Goal: Task Accomplishment & Management: Manage account settings

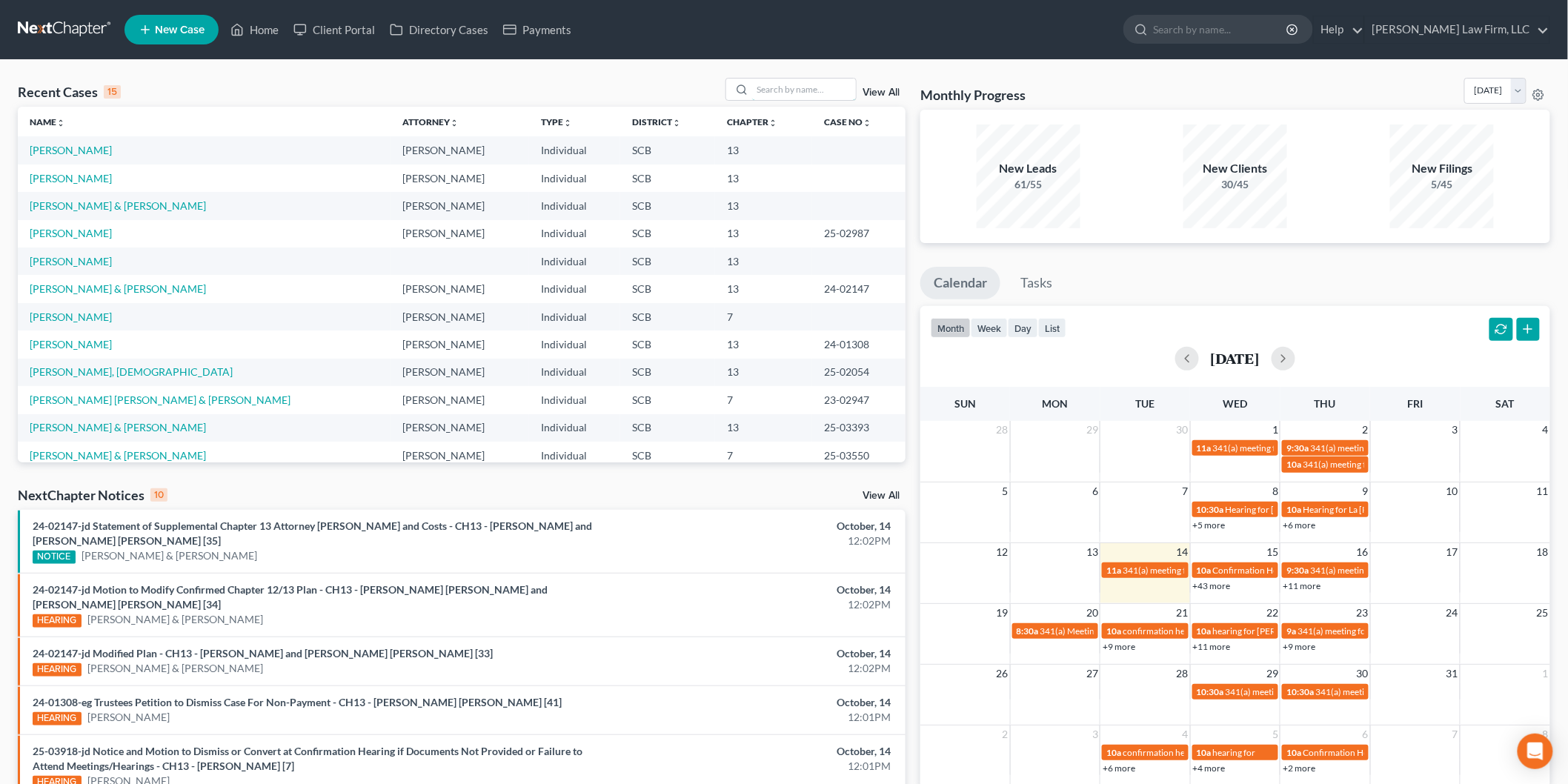
click at [772, 91] on input "search" at bounding box center [804, 89] width 103 height 21
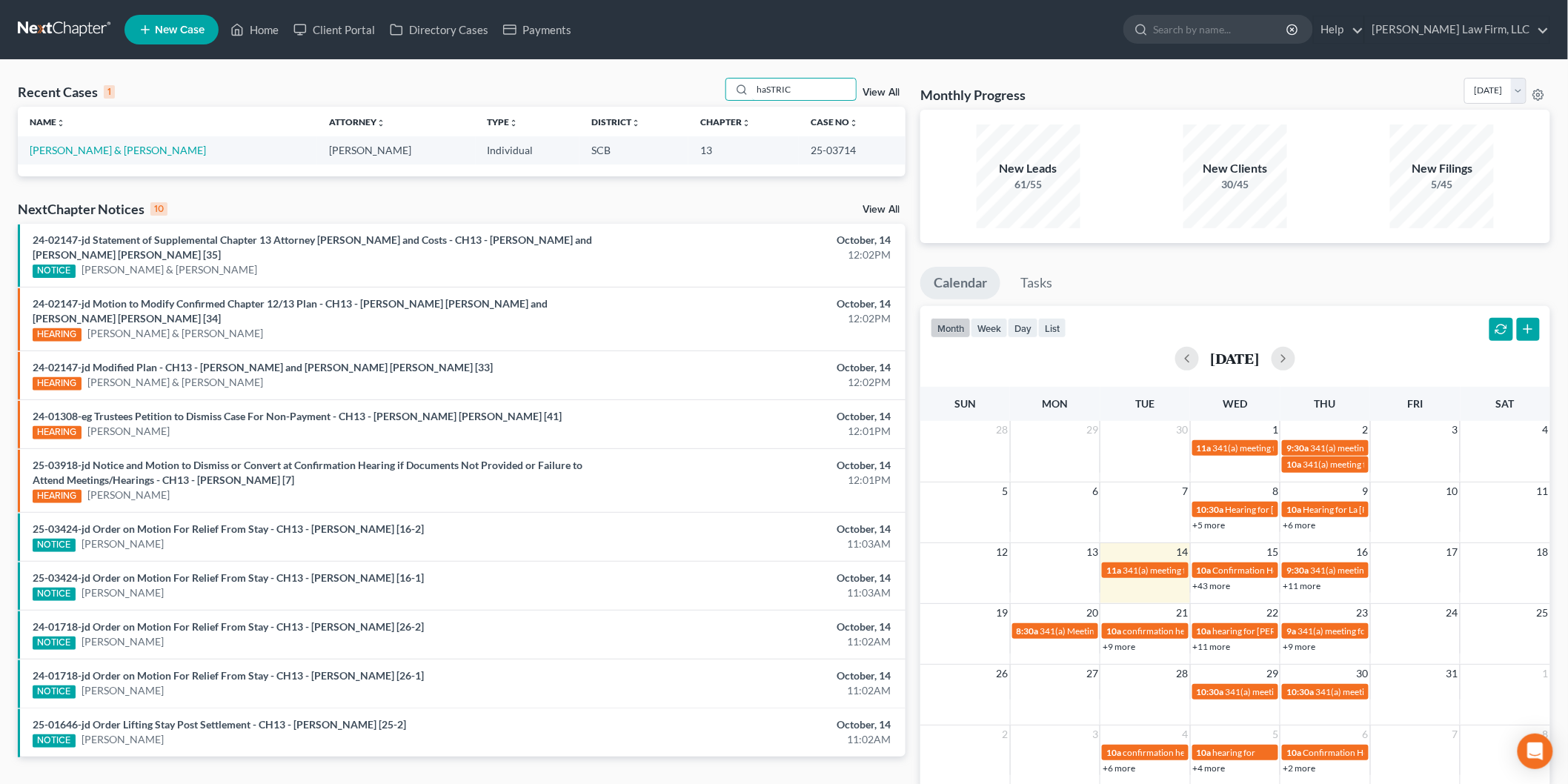
type input "haSTRIC"
click at [75, 152] on link "[PERSON_NAME] & [PERSON_NAME]" at bounding box center [118, 150] width 176 height 12
select select "2"
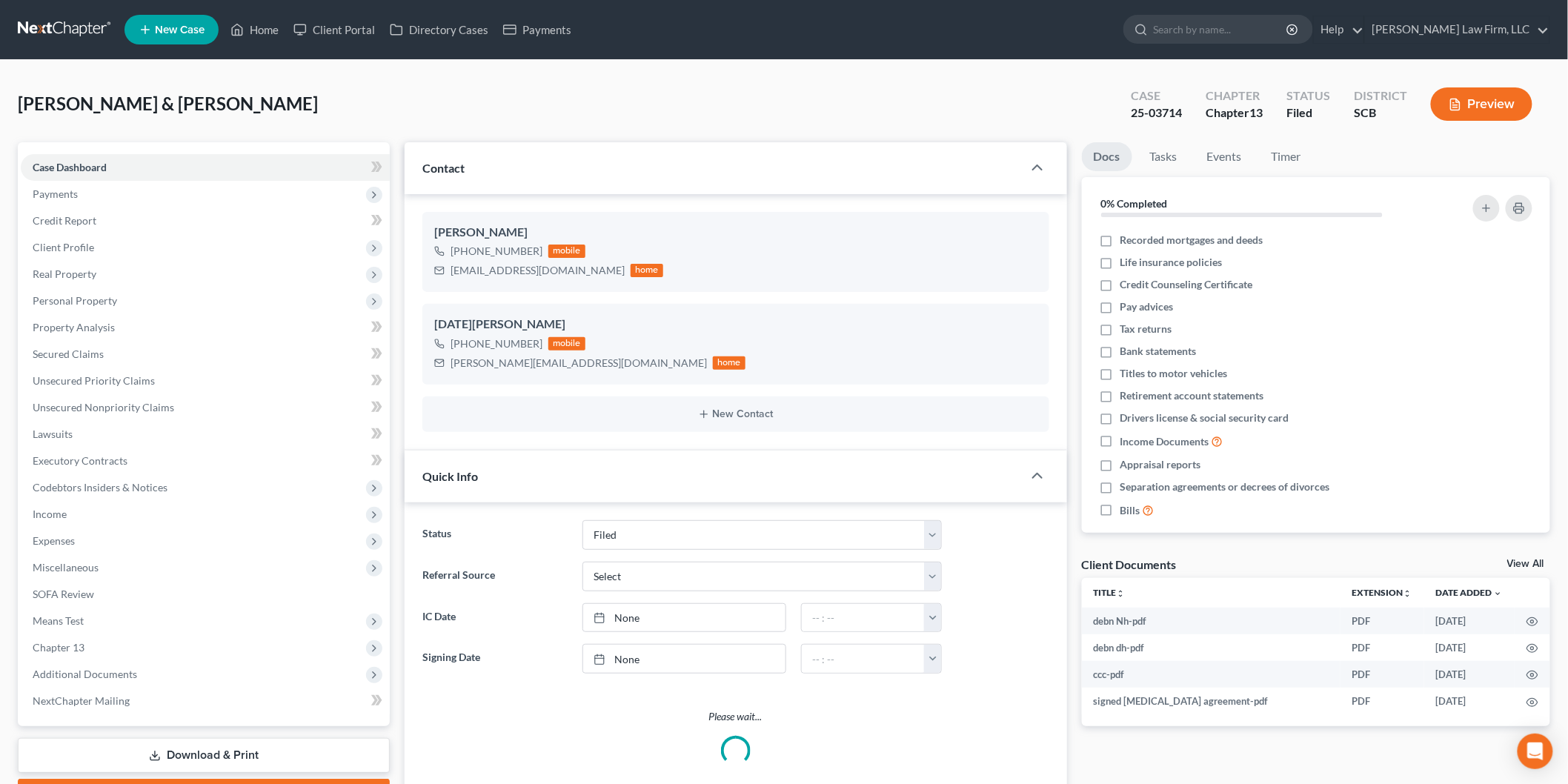
select select "0"
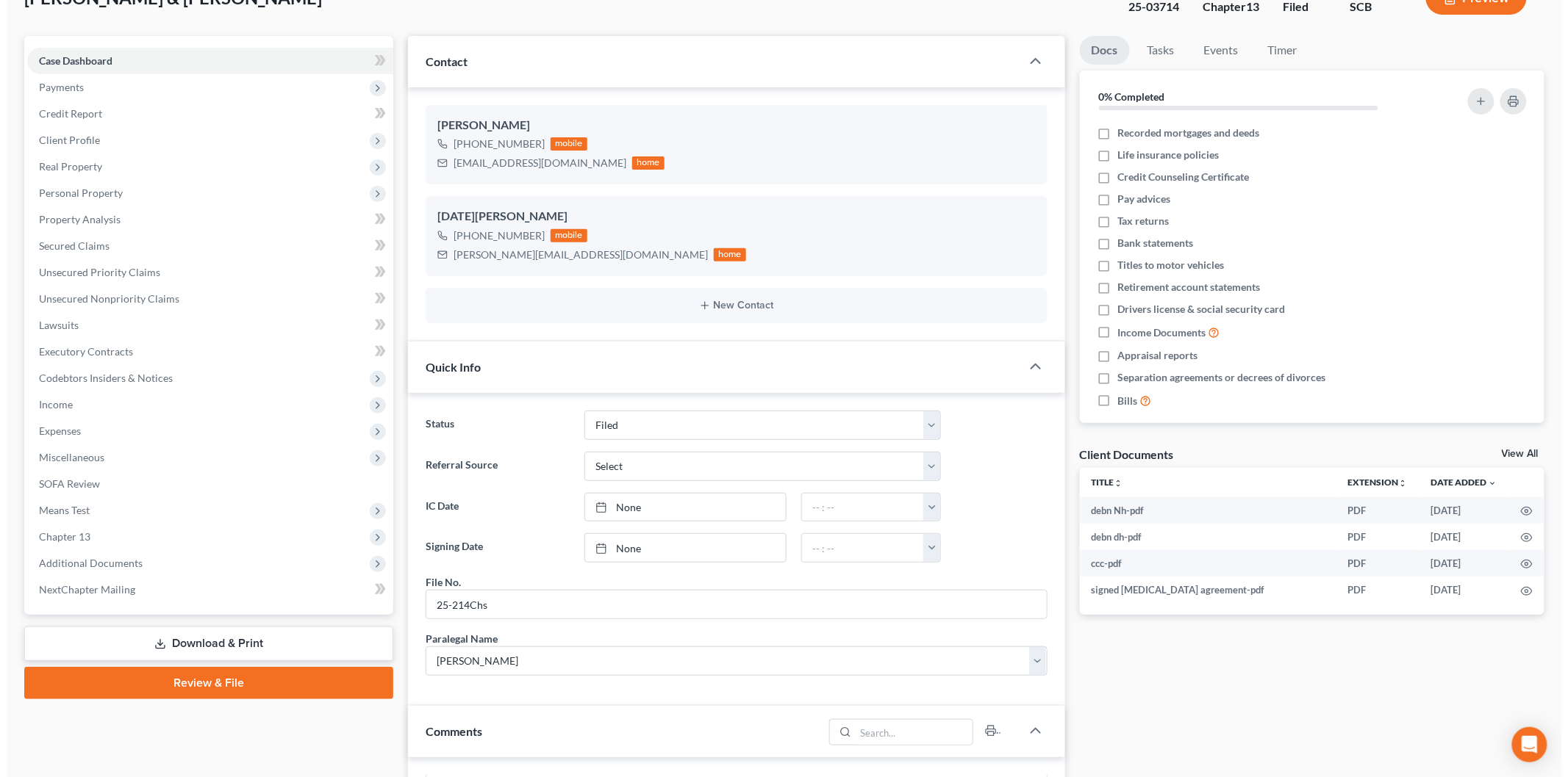
scroll to position [81, 0]
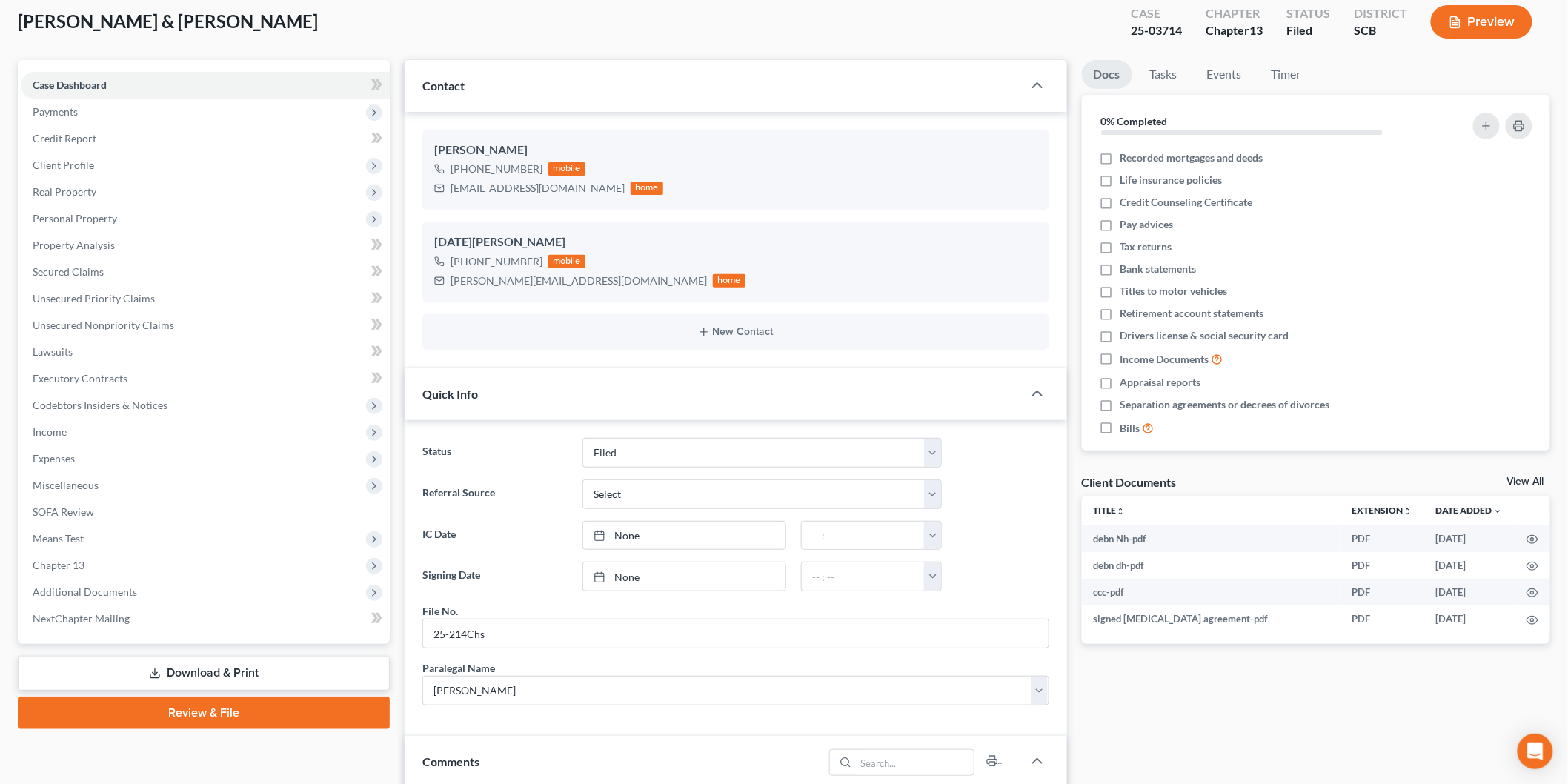
click at [1489, 24] on button "Preview" at bounding box center [1482, 21] width 102 height 33
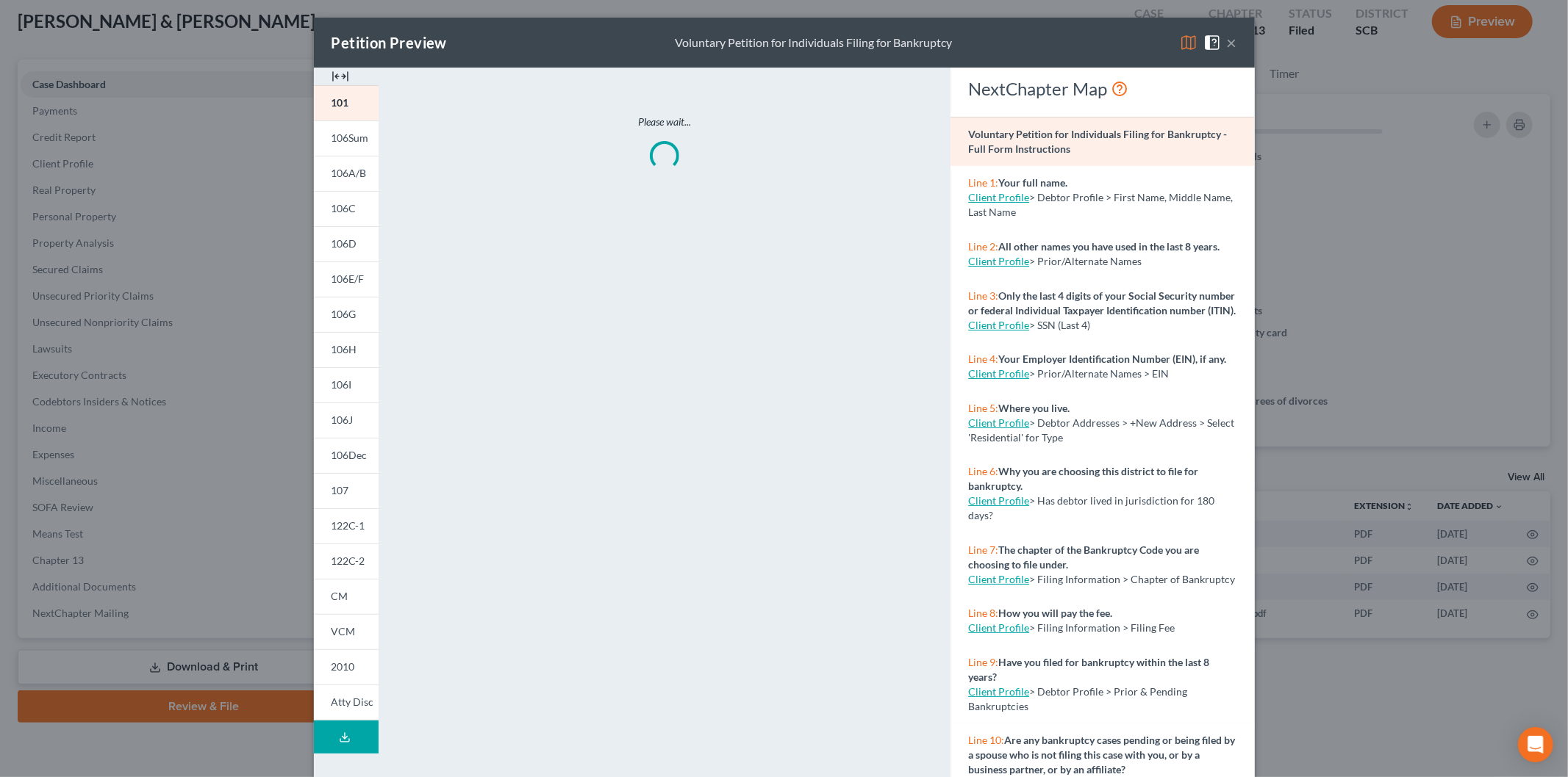
click at [331, 72] on img at bounding box center [340, 77] width 18 height 18
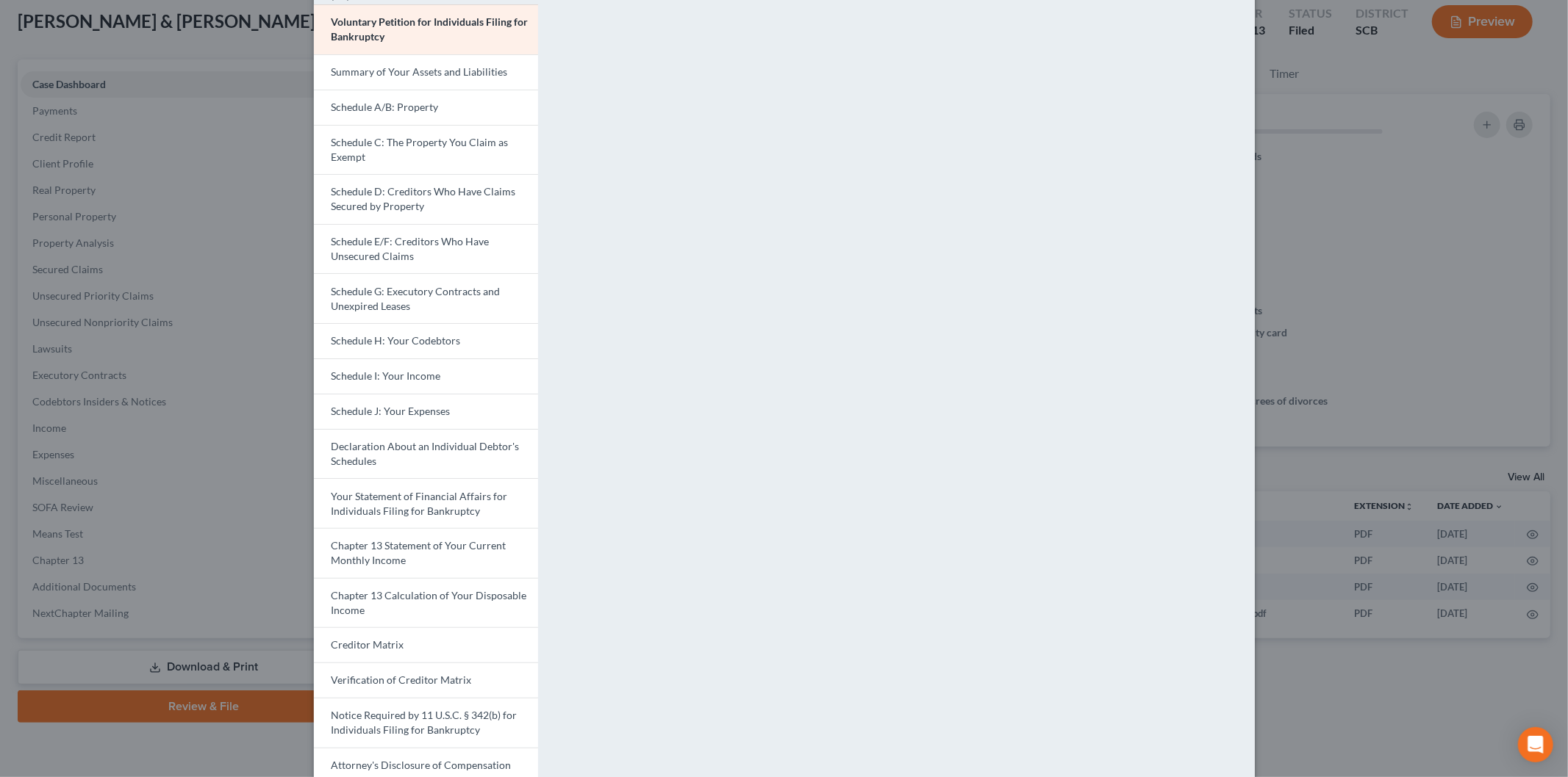
scroll to position [148, 0]
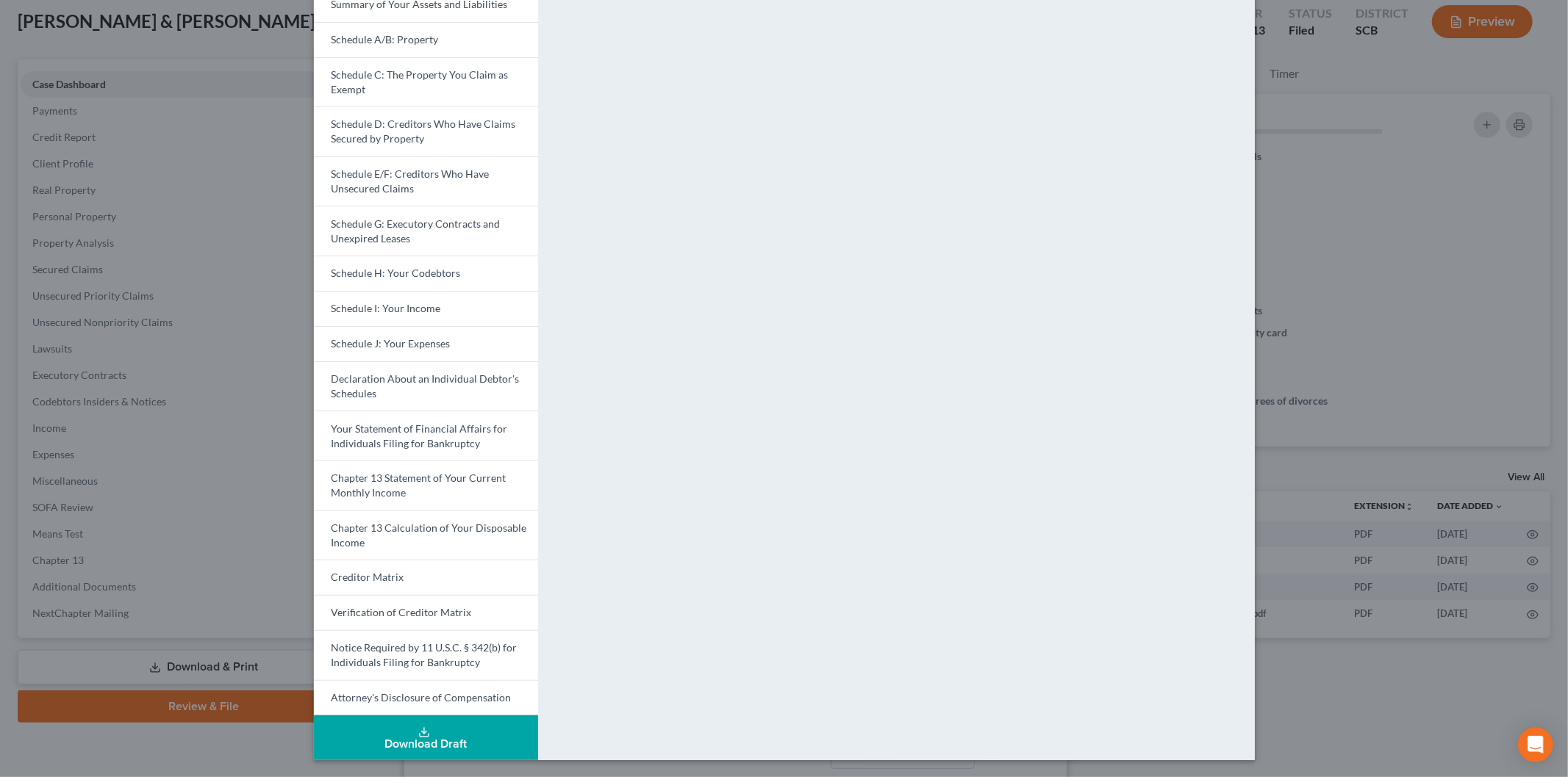
drag, startPoint x: 374, startPoint y: 230, endPoint x: 451, endPoint y: 253, distance: 80.4
click at [375, 230] on link "Schedule G: Executory Contracts and Unexpired Leases" at bounding box center [426, 230] width 224 height 50
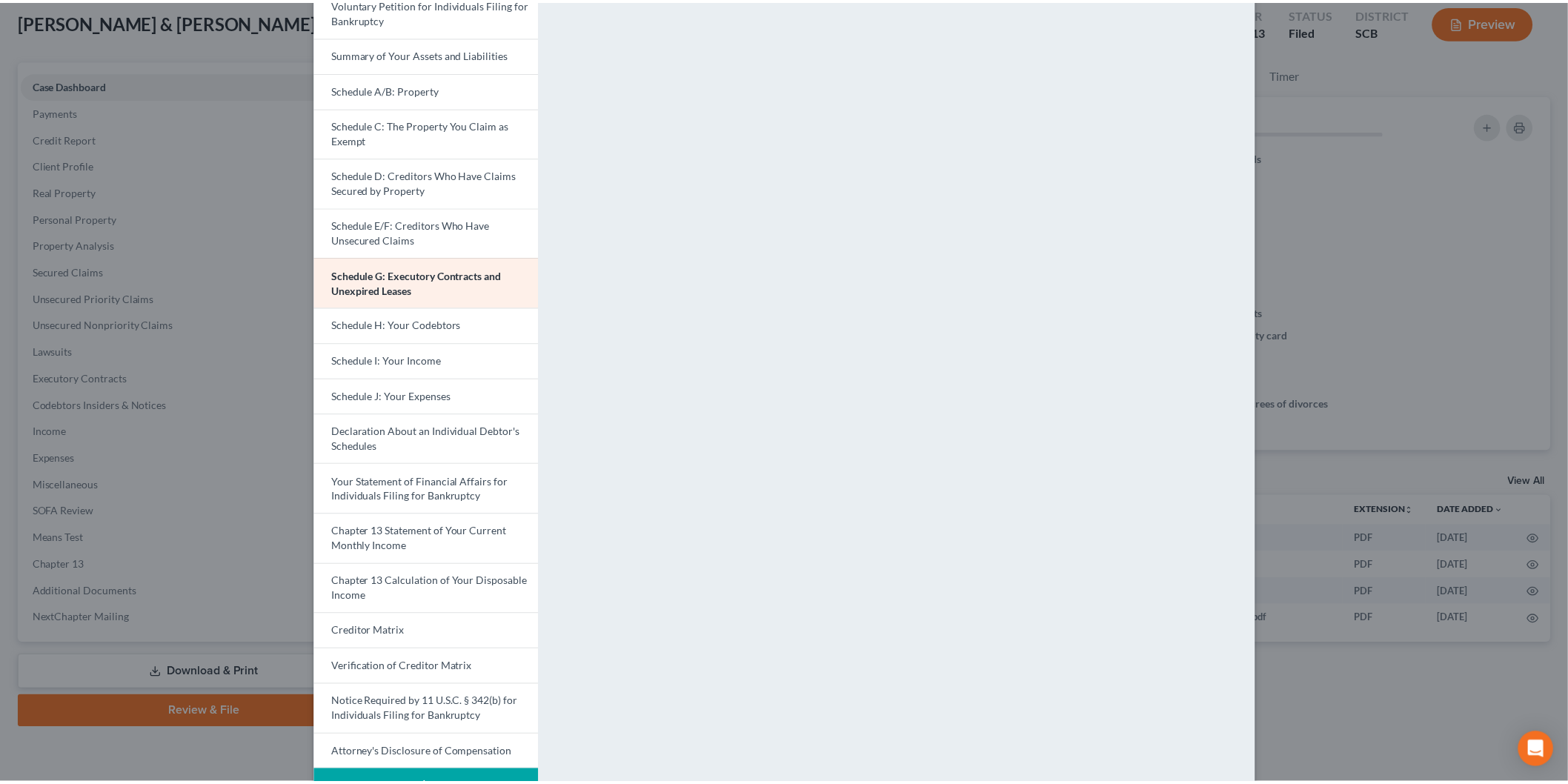
scroll to position [0, 0]
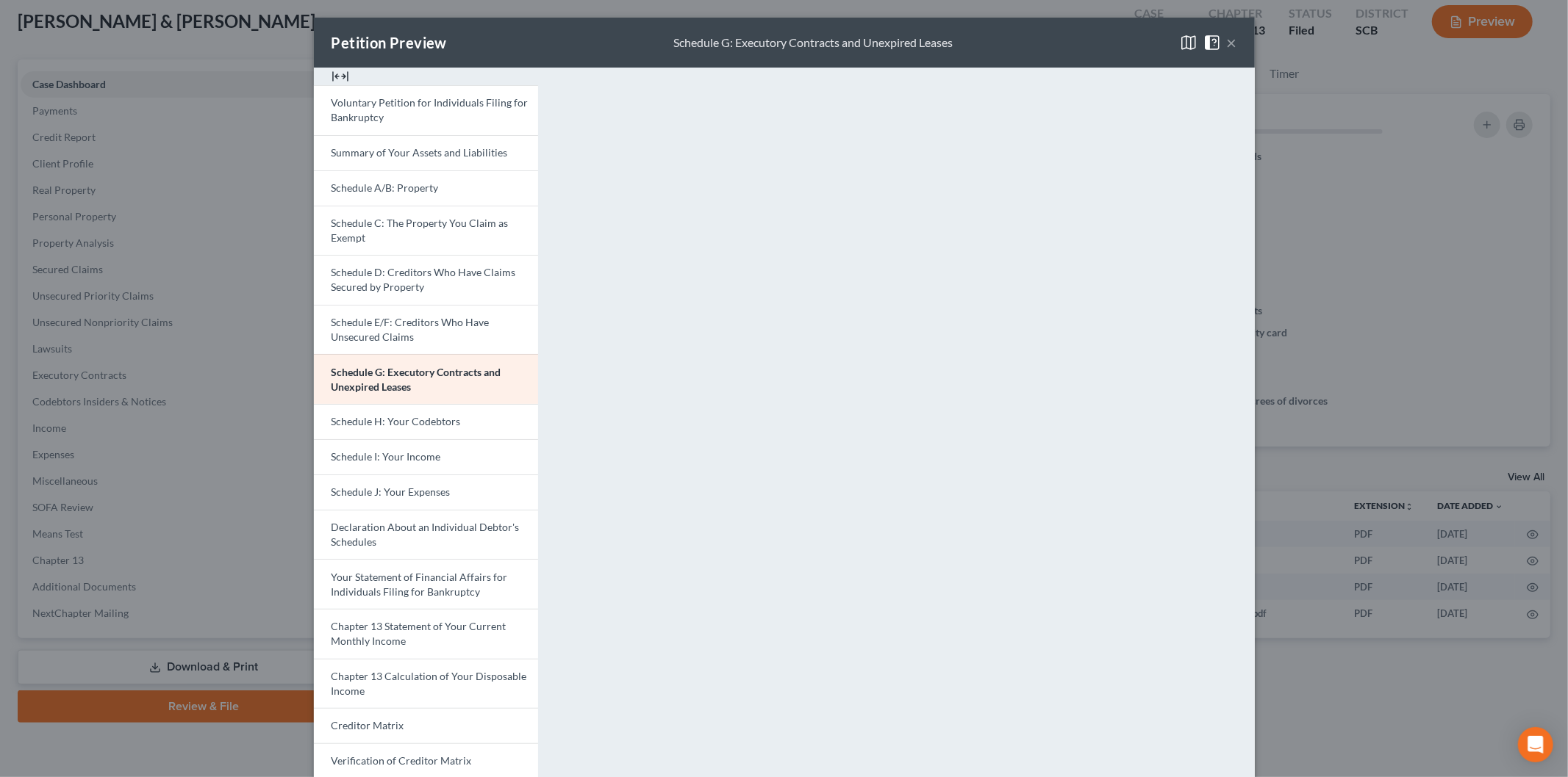
click at [1227, 41] on button "×" at bounding box center [1232, 42] width 11 height 18
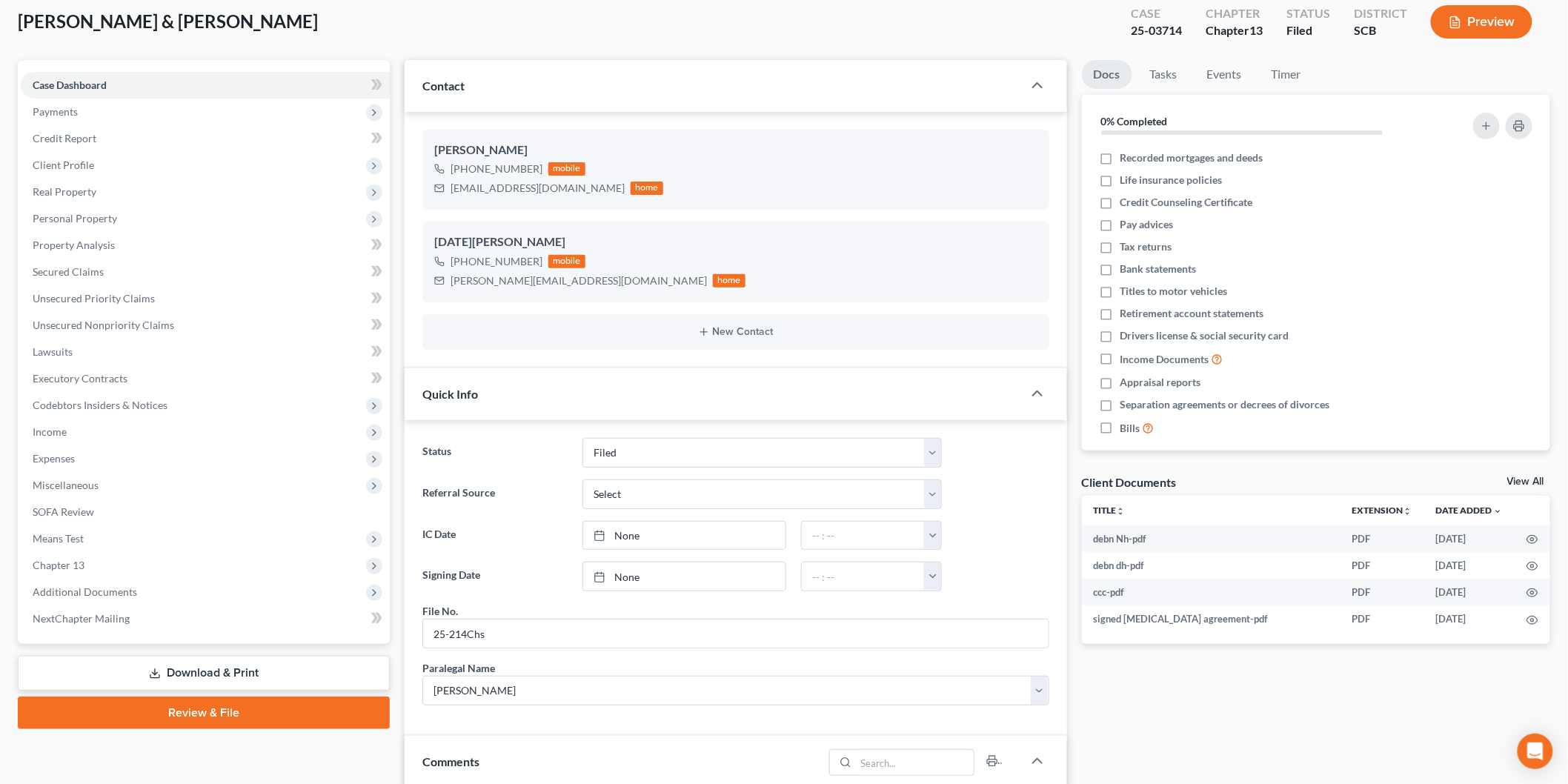
scroll to position [494, 0]
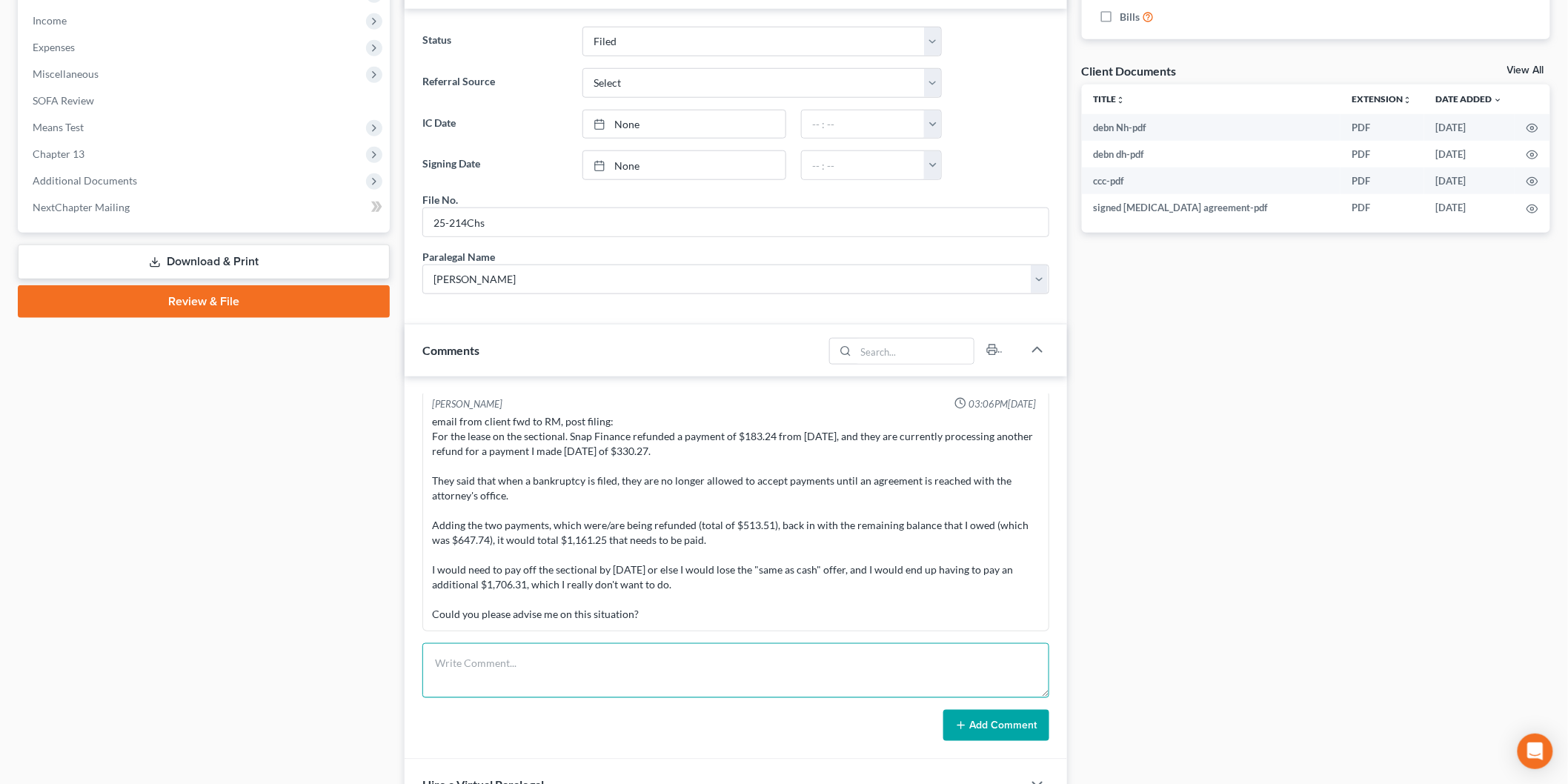
click at [579, 650] on textarea at bounding box center [736, 671] width 627 height 55
click at [540, 659] on textarea at bounding box center [736, 671] width 627 height 55
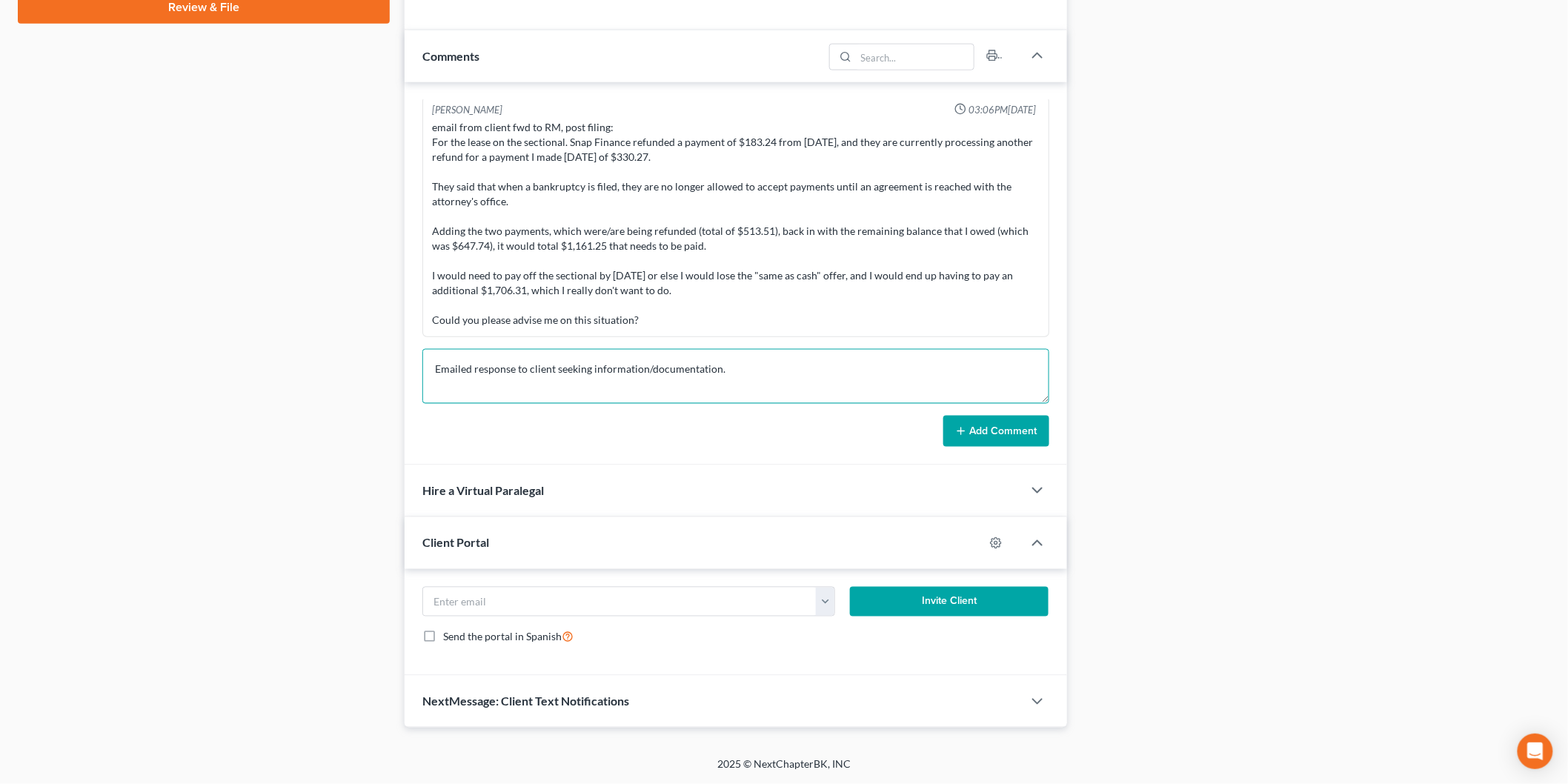
type textarea "Emailed response to client seeking information/documentation."
click at [964, 437] on button "Add Comment" at bounding box center [996, 431] width 106 height 31
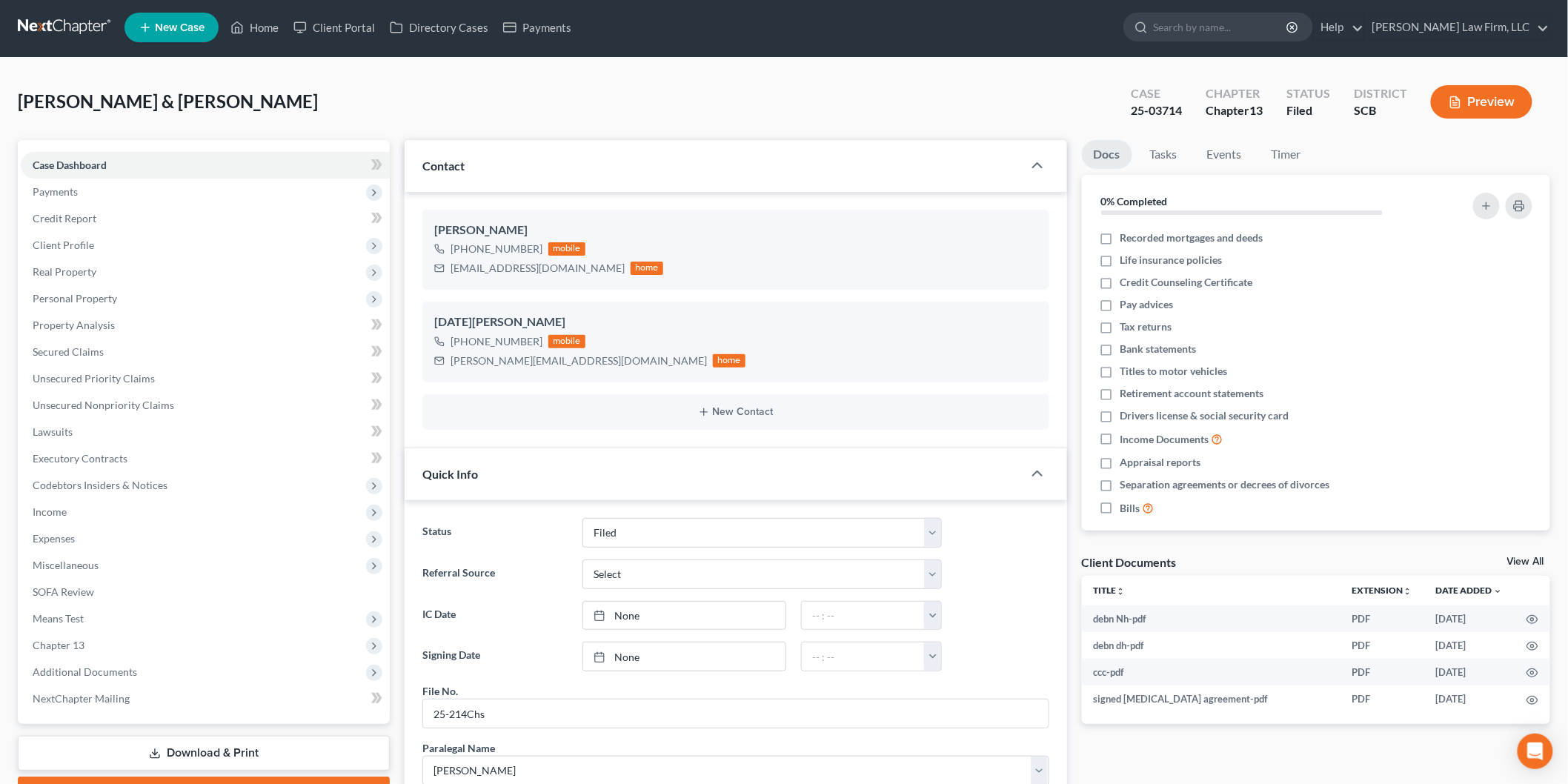
scroll to position [0, 0]
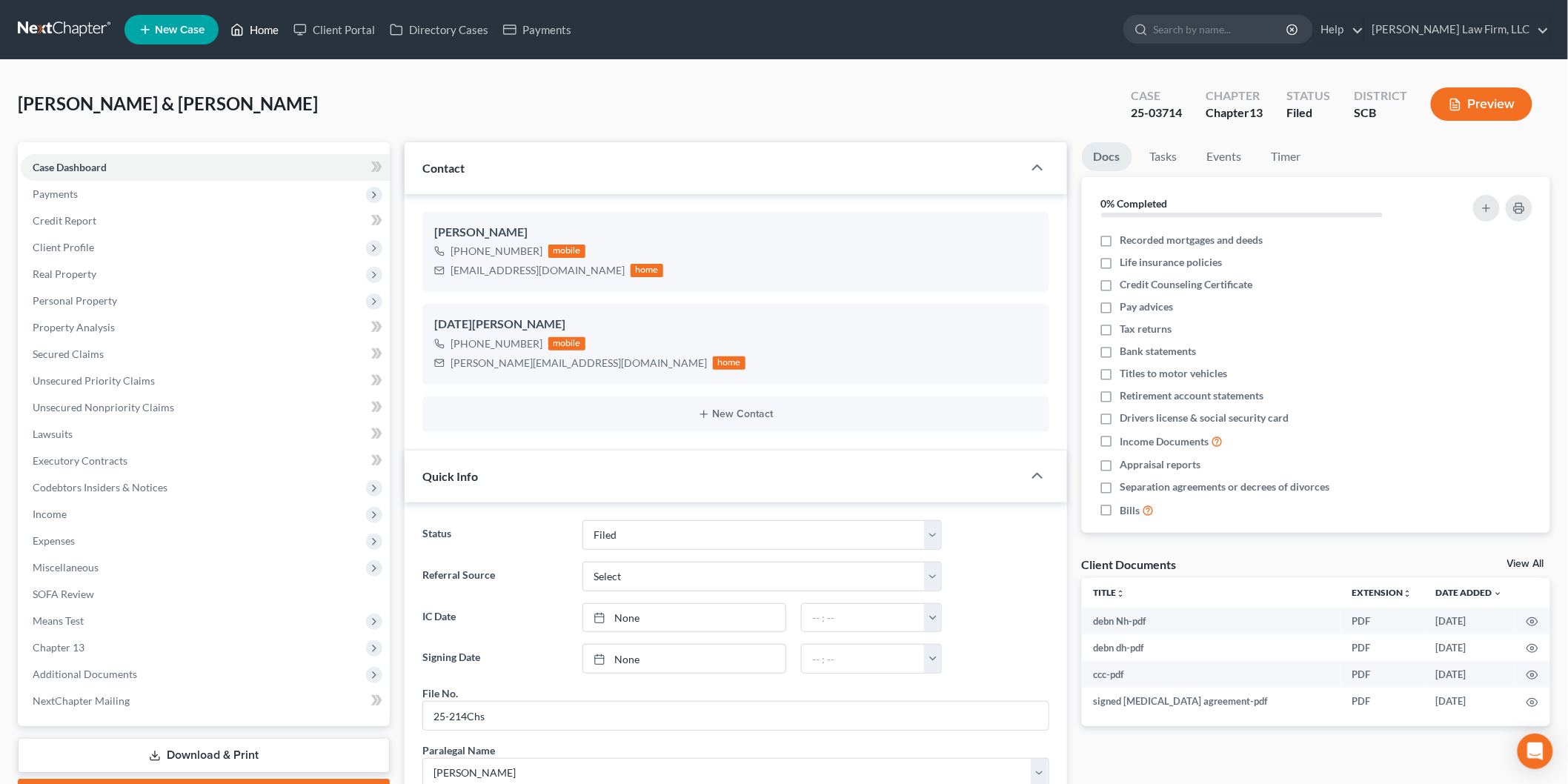
drag, startPoint x: 257, startPoint y: 16, endPoint x: 438, endPoint y: 147, distance: 223.4
click at [257, 16] on link "Home" at bounding box center [254, 29] width 63 height 27
